Goal: Find specific page/section: Find specific page/section

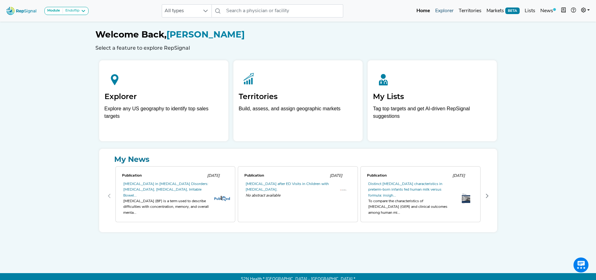
click at [444, 9] on link "Explorer" at bounding box center [443, 11] width 23 height 13
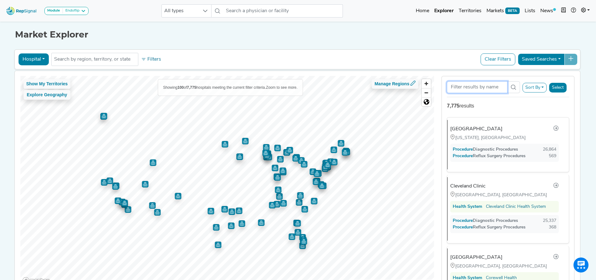
click at [466, 87] on input "Search Term" at bounding box center [476, 87] width 60 height 12
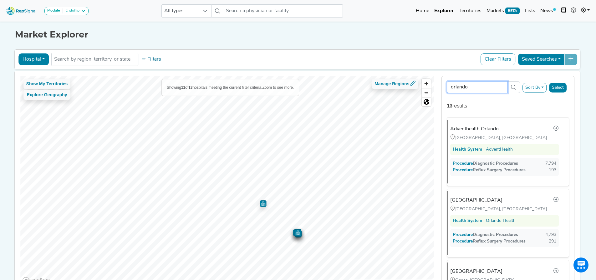
type input "orlando"
click at [52, 14] on button "Module Endoflip" at bounding box center [66, 11] width 44 height 8
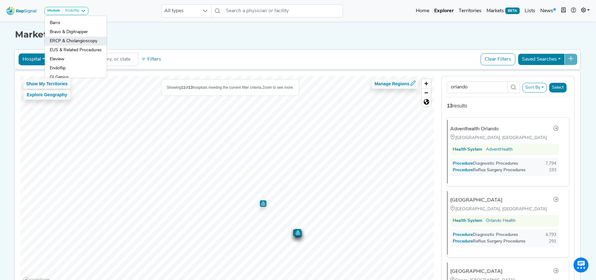
click at [66, 42] on link "ERCP & Cholangioscopy" at bounding box center [76, 41] width 62 height 9
